Goal: Task Accomplishment & Management: Manage account settings

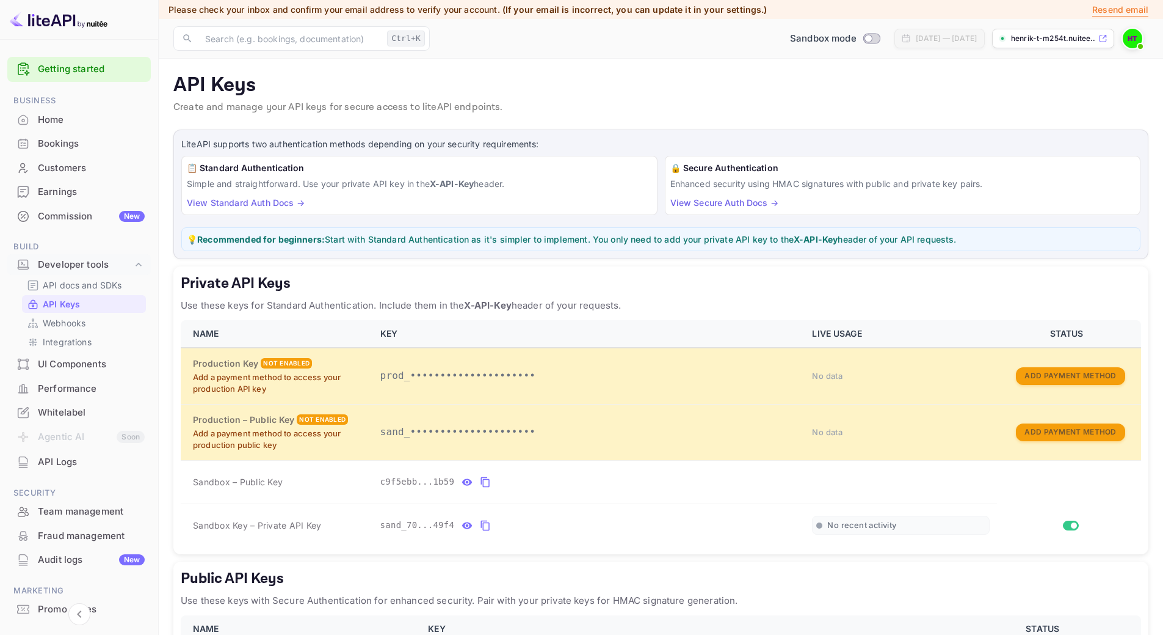
click at [65, 407] on div "Whitelabel" at bounding box center [91, 413] width 107 height 14
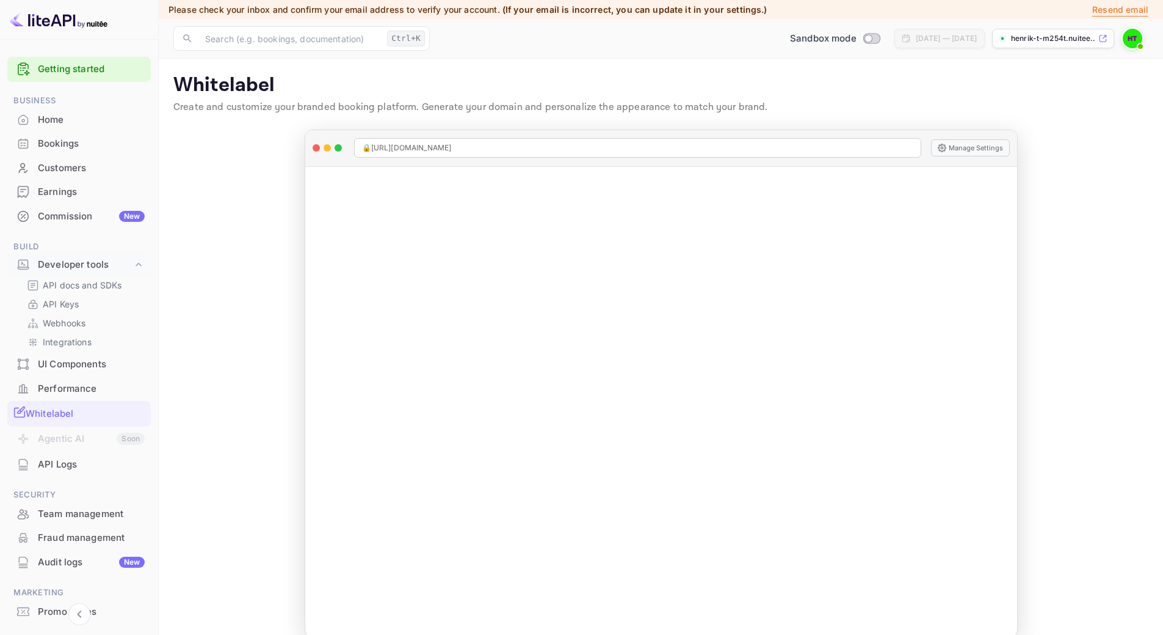
click at [1105, 34] on div "henrik-t-m254t.nuitee...." at bounding box center [1053, 39] width 122 height 20
click at [53, 66] on link "Getting started" at bounding box center [91, 69] width 107 height 14
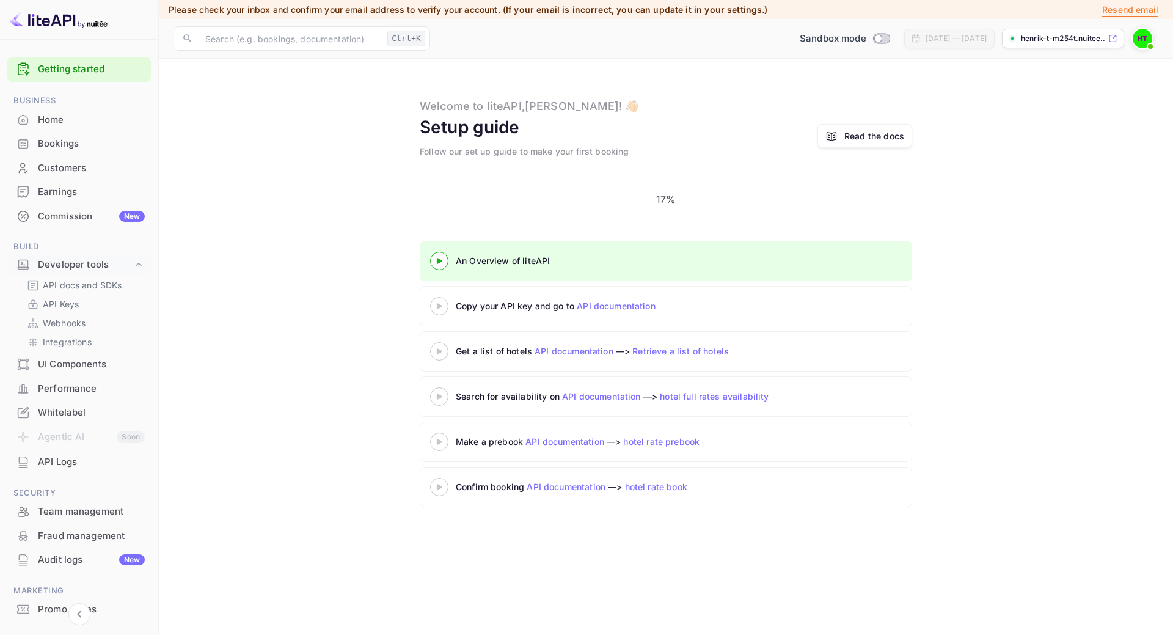
click at [1142, 40] on img at bounding box center [1142, 39] width 20 height 20
click at [76, 634] on div at bounding box center [586, 644] width 1173 height 0
click at [67, 304] on p "API Keys" at bounding box center [61, 303] width 36 height 13
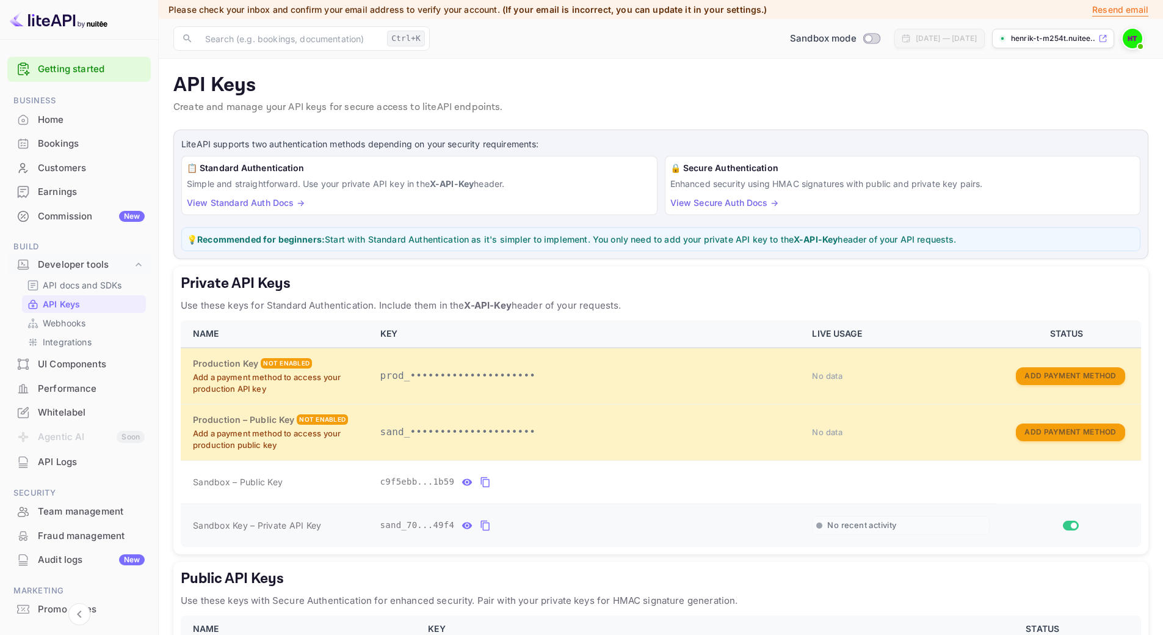
click at [480, 528] on icon "private api keys table" at bounding box center [485, 525] width 11 height 15
click at [482, 524] on icon "private api keys table" at bounding box center [485, 525] width 11 height 15
click at [62, 21] on img at bounding box center [59, 20] width 98 height 20
click at [78, 122] on div "Home" at bounding box center [91, 120] width 107 height 14
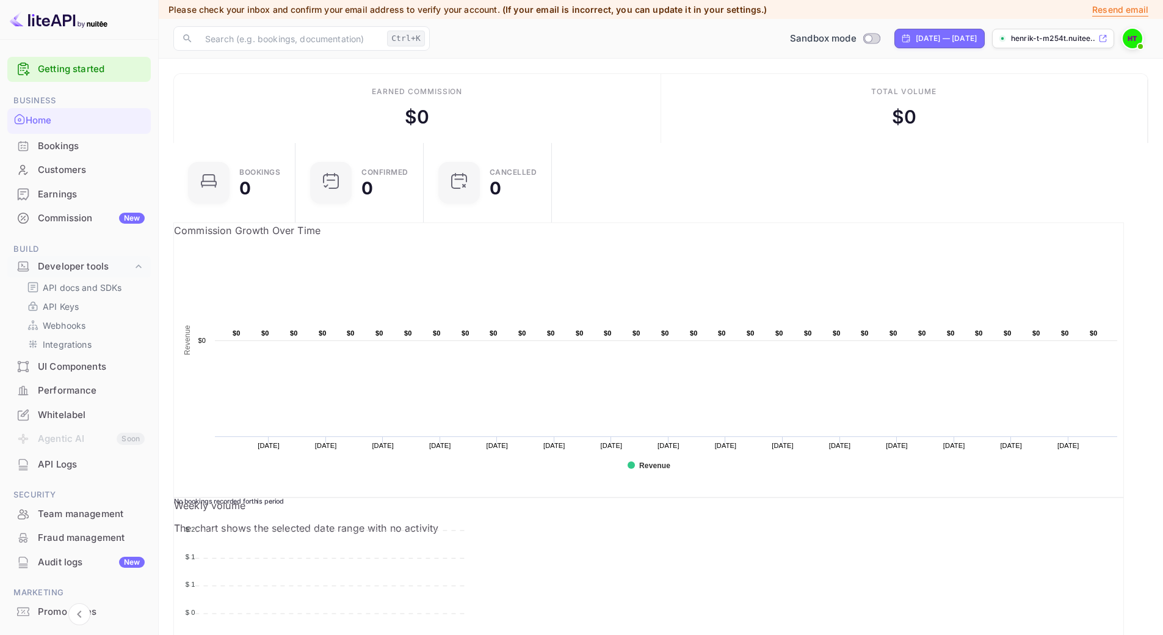
click at [62, 20] on img at bounding box center [59, 20] width 98 height 20
click at [1132, 39] on img at bounding box center [1133, 39] width 20 height 20
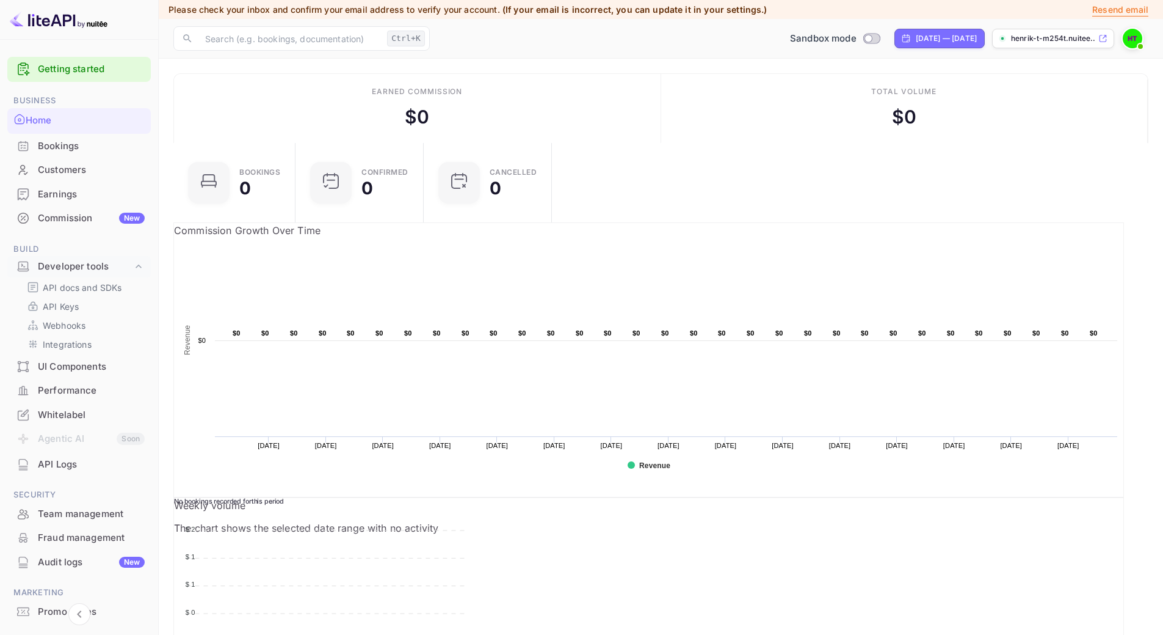
drag, startPoint x: 115, startPoint y: 26, endPoint x: 86, endPoint y: 25, distance: 28.7
click at [86, 25] on div at bounding box center [79, 20] width 159 height 40
click at [86, 25] on img at bounding box center [59, 20] width 98 height 20
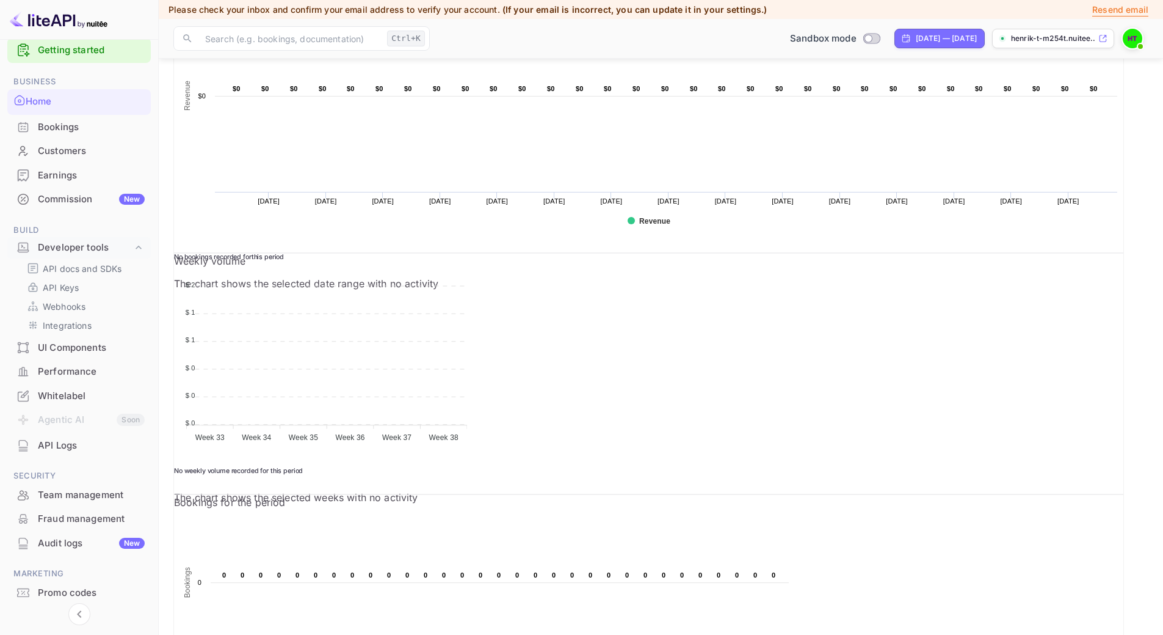
scroll to position [0, 0]
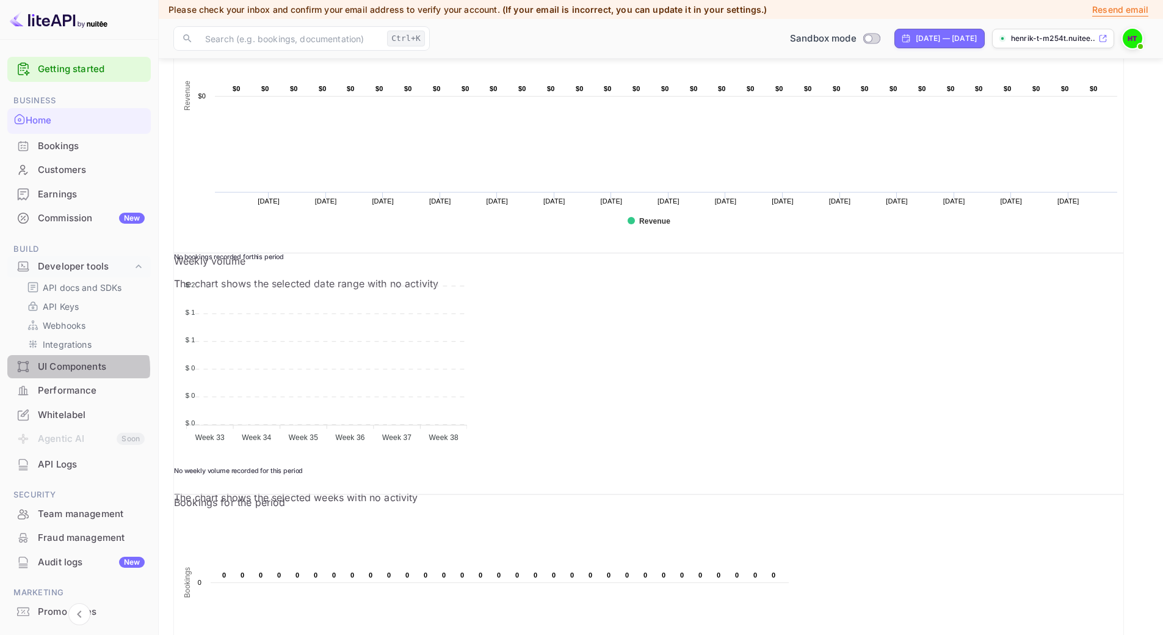
click at [78, 366] on div "UI Components" at bounding box center [91, 367] width 107 height 14
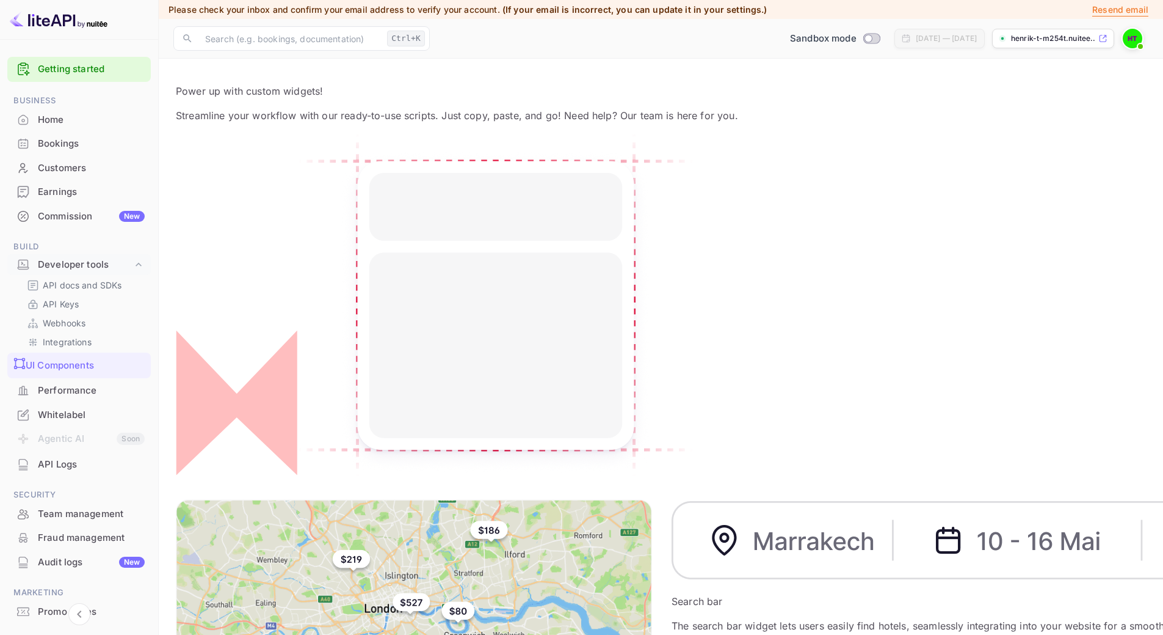
scroll to position [122, 0]
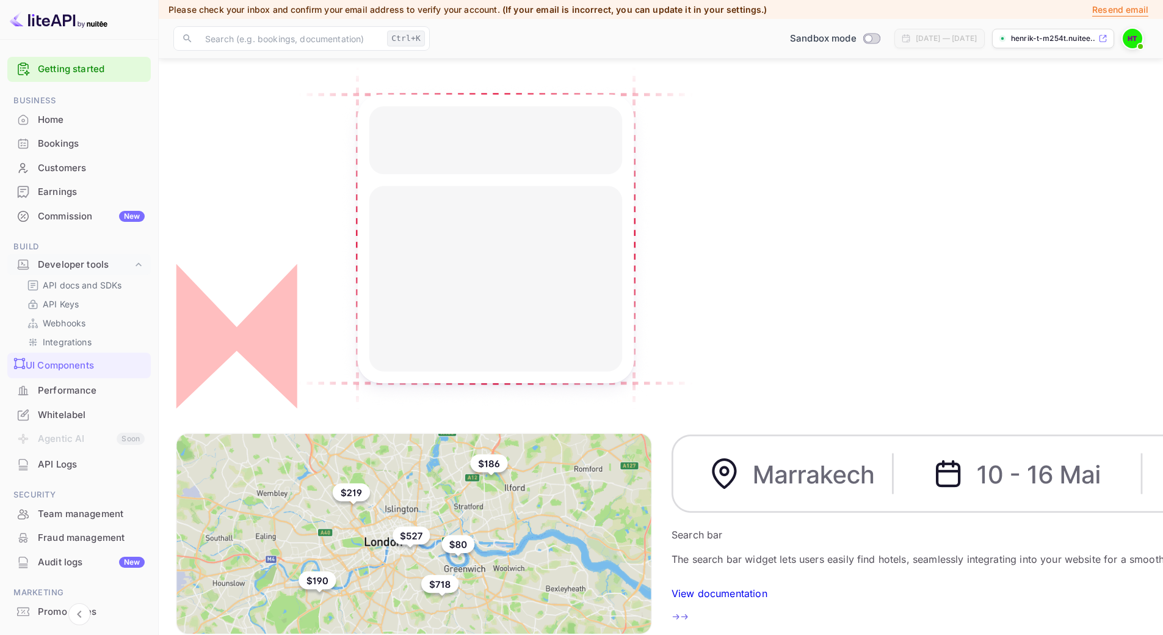
click at [81, 415] on div "Whitelabel" at bounding box center [91, 415] width 107 height 14
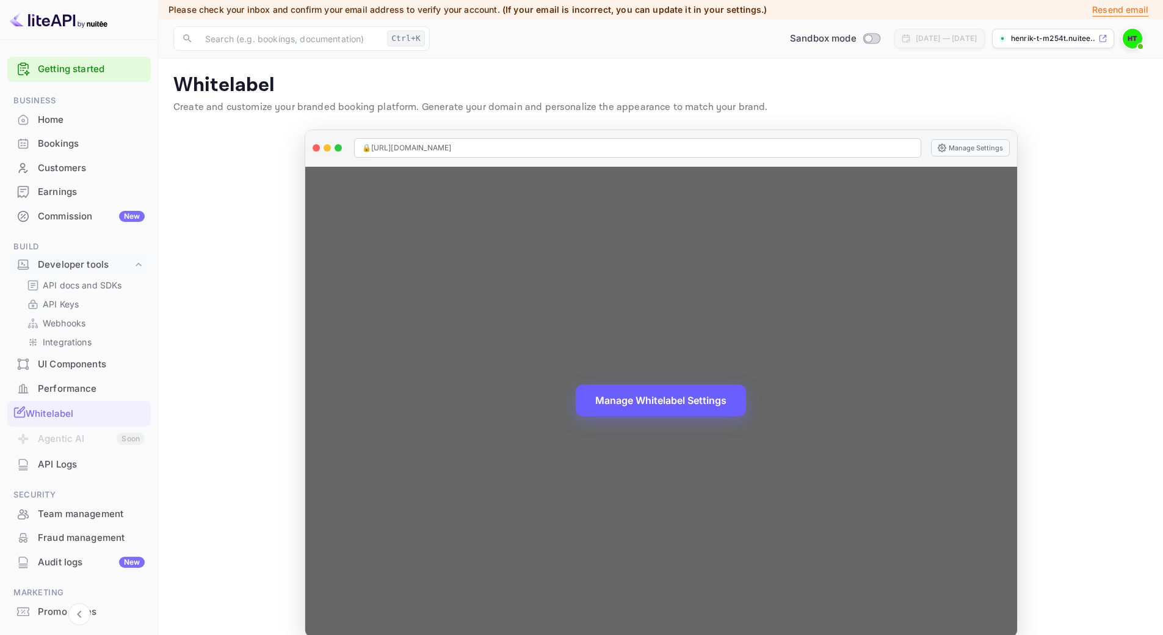
click at [691, 401] on button "Manage Whitelabel Settings" at bounding box center [661, 400] width 170 height 32
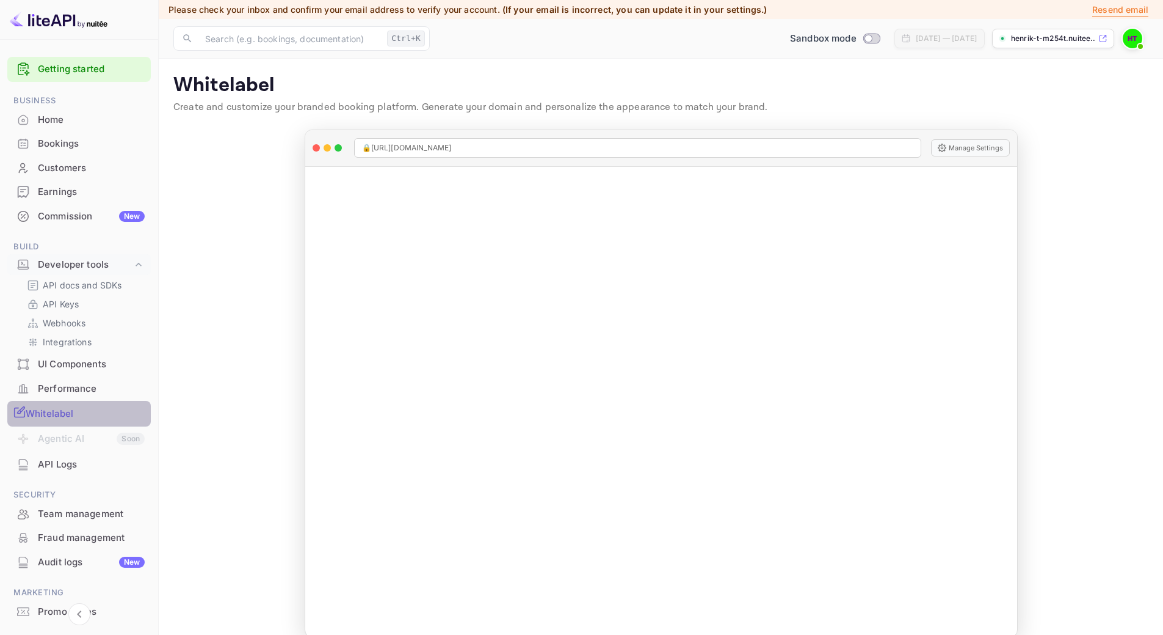
click at [89, 418] on div "Whitelabel" at bounding box center [85, 414] width 119 height 14
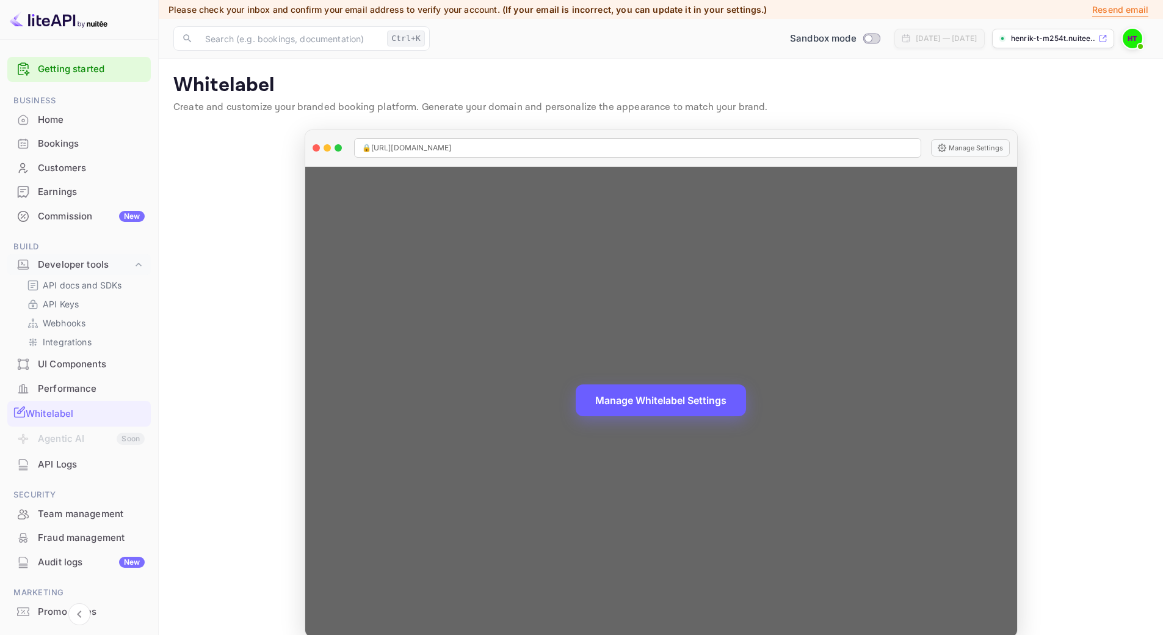
click at [697, 396] on button "Manage Whitelabel Settings" at bounding box center [661, 400] width 170 height 32
